Goal: Navigation & Orientation: Find specific page/section

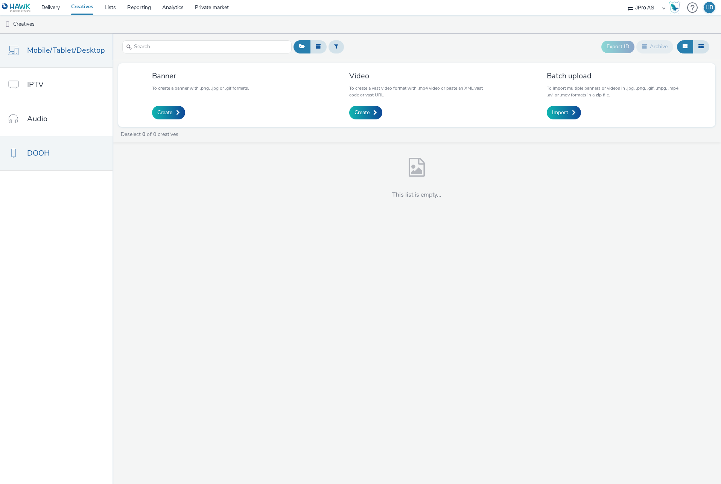
click at [70, 57] on link "Mobile/Tablet/Desktop" at bounding box center [56, 51] width 113 height 34
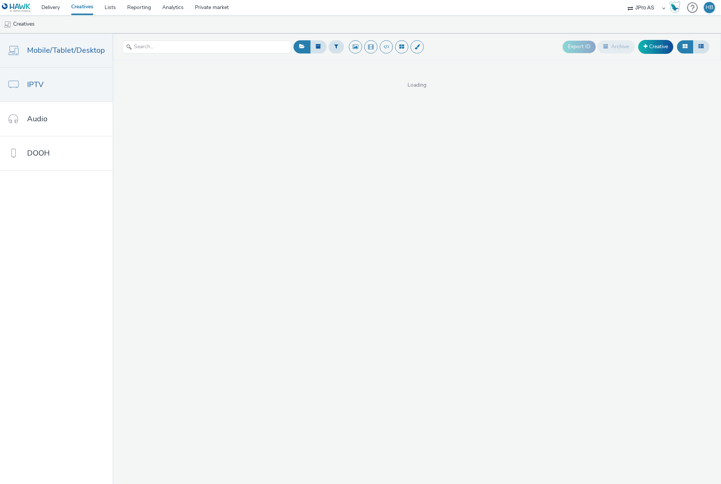
click at [68, 94] on link "IPTV" at bounding box center [56, 85] width 113 height 34
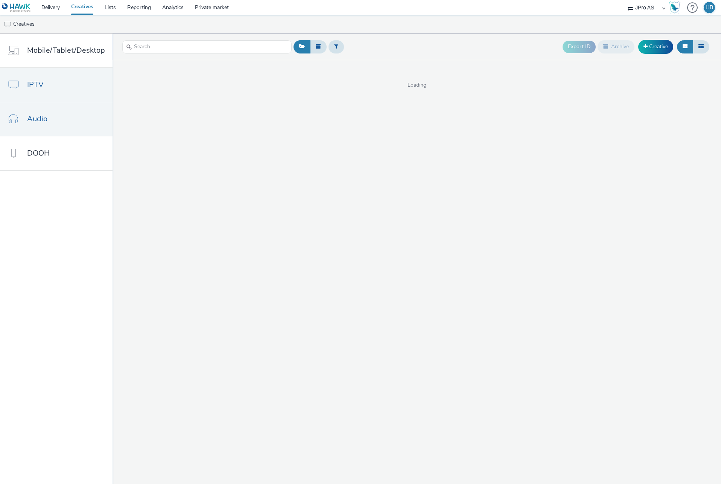
click at [67, 128] on link "Audio" at bounding box center [56, 119] width 113 height 34
click at [58, 89] on link "IPTV" at bounding box center [56, 85] width 113 height 34
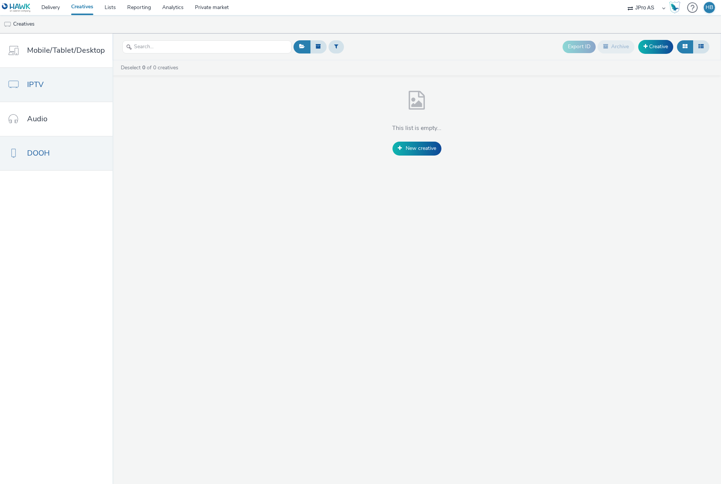
click at [26, 140] on link "DOOH" at bounding box center [56, 153] width 113 height 34
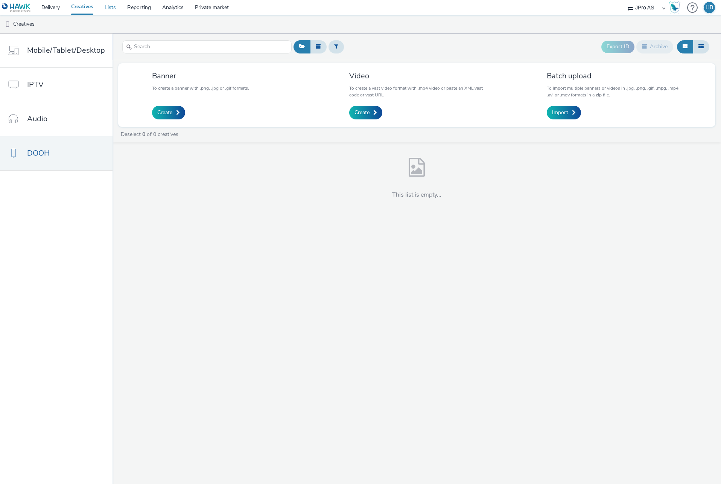
click at [108, 5] on link "Lists" at bounding box center [110, 7] width 23 height 15
